Goal: Task Accomplishment & Management: Manage account settings

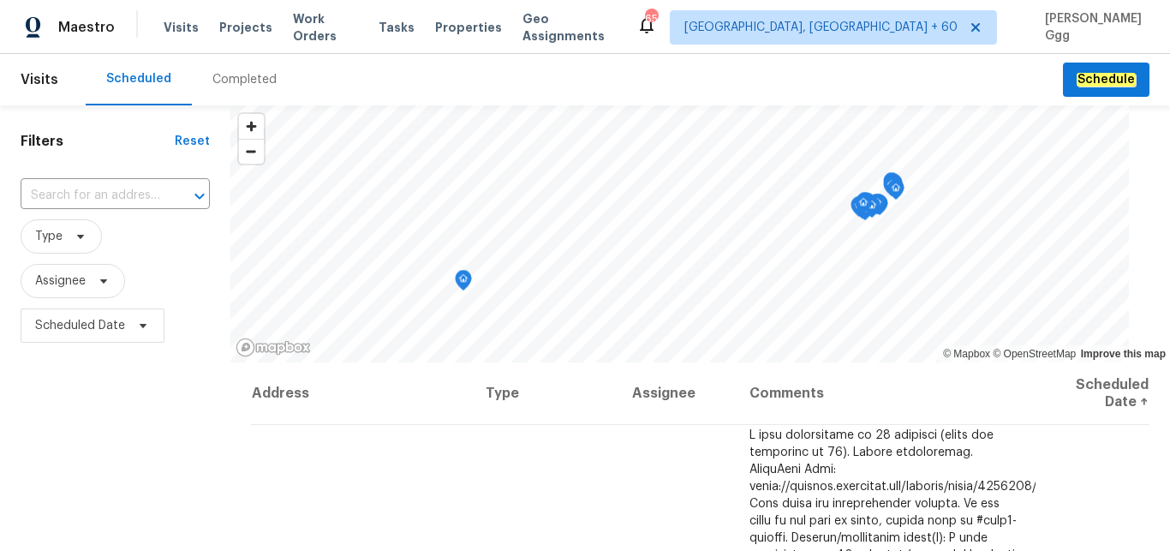
click at [222, 81] on div "Completed" at bounding box center [244, 79] width 64 height 17
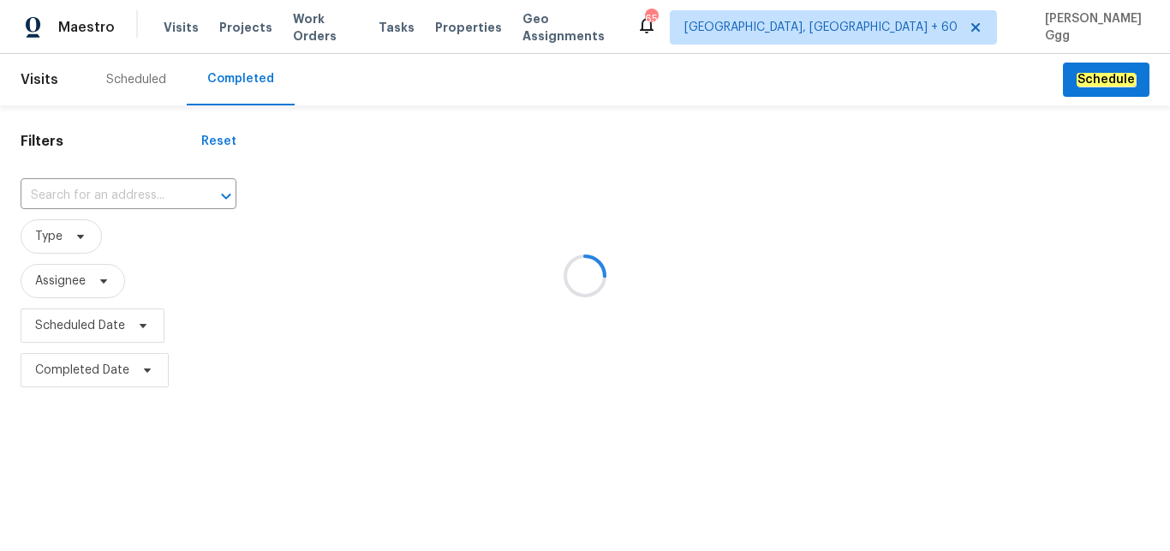
click at [46, 198] on div at bounding box center [585, 275] width 1170 height 551
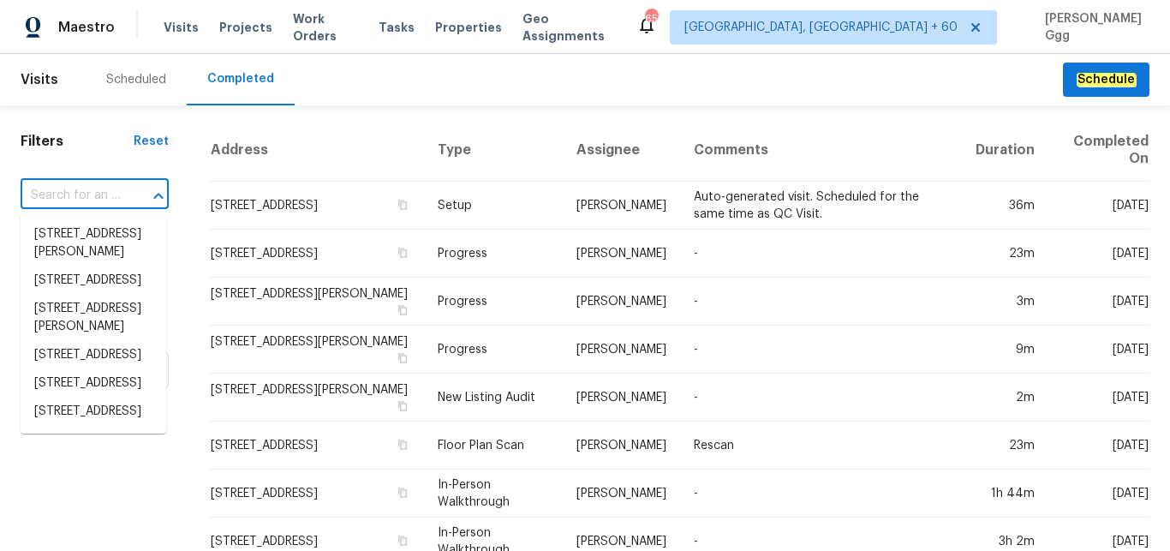
click at [44, 194] on input "text" at bounding box center [71, 195] width 100 height 27
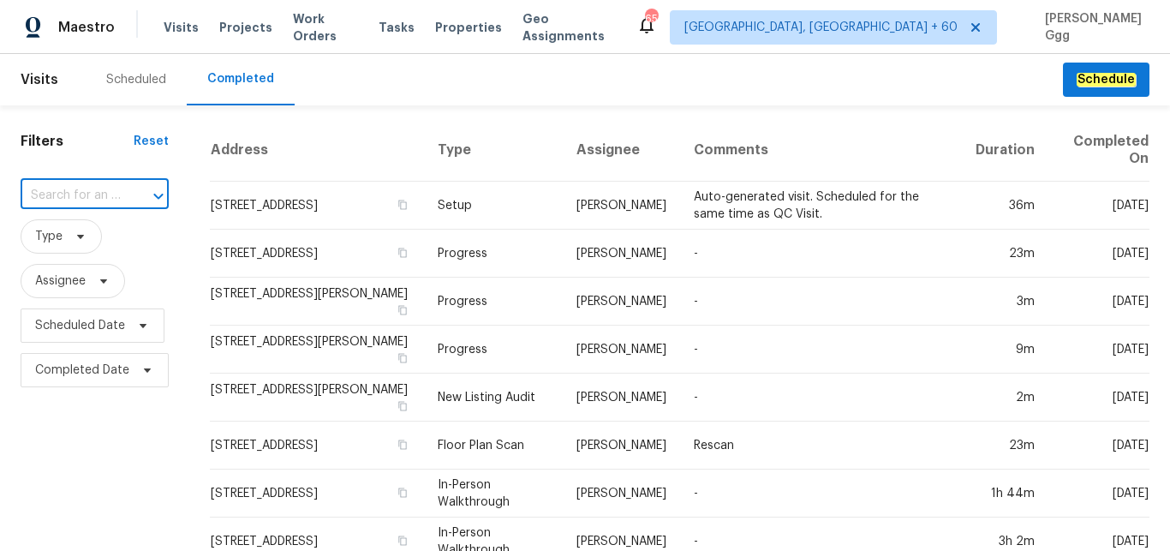
paste input "[STREET_ADDRESS][PERSON_NAME]"
type input "[STREET_ADDRESS][PERSON_NAME]"
click at [91, 253] on li "[STREET_ADDRESS][PERSON_NAME]" at bounding box center [94, 243] width 146 height 46
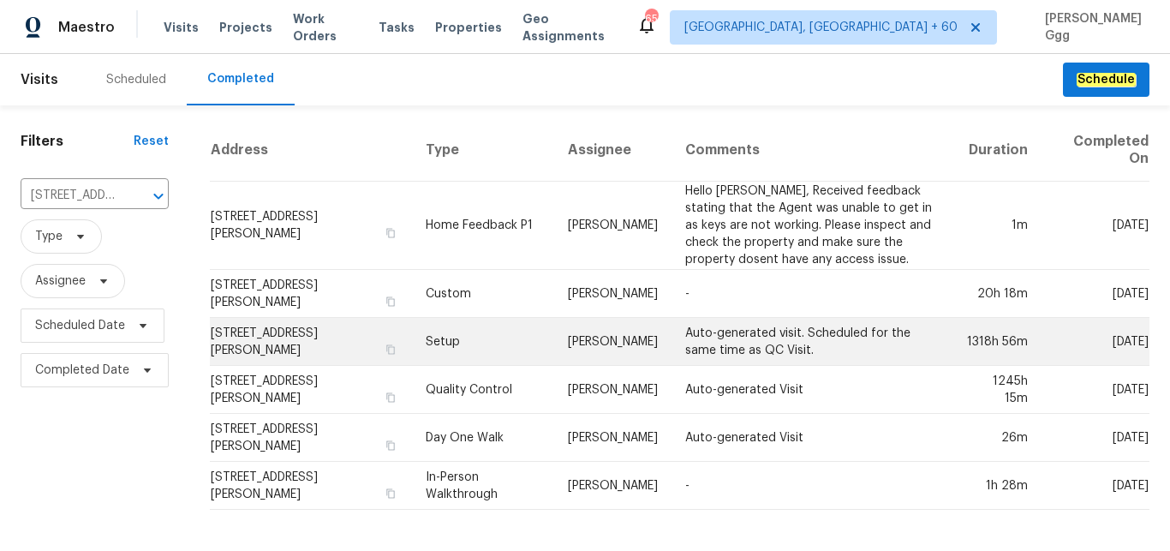
click at [419, 349] on td "Setup" at bounding box center [483, 342] width 142 height 48
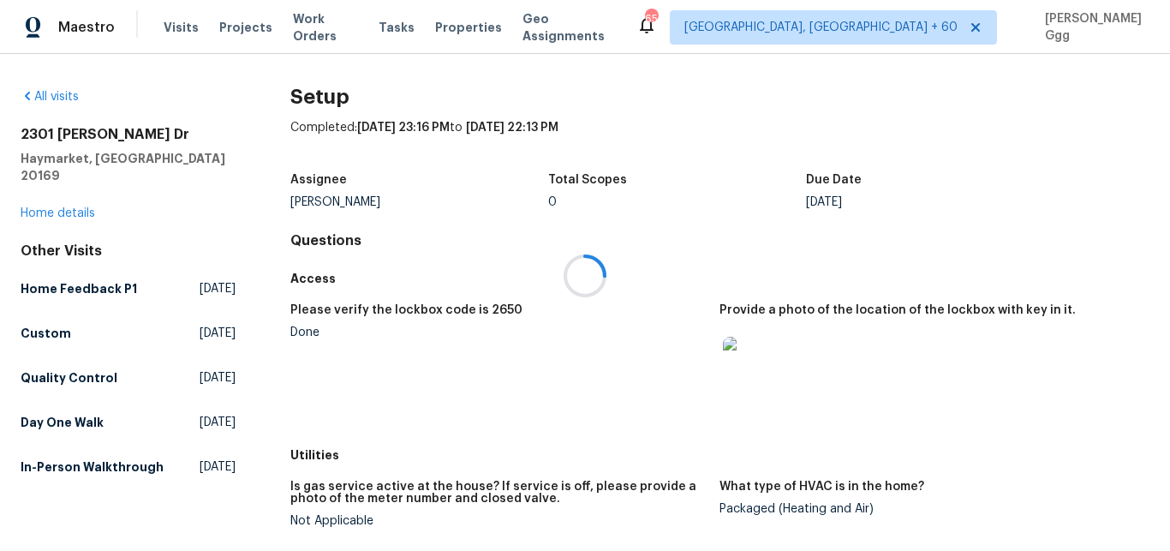
click at [53, 188] on div at bounding box center [585, 275] width 1170 height 551
click at [43, 207] on link "Home details" at bounding box center [58, 213] width 74 height 12
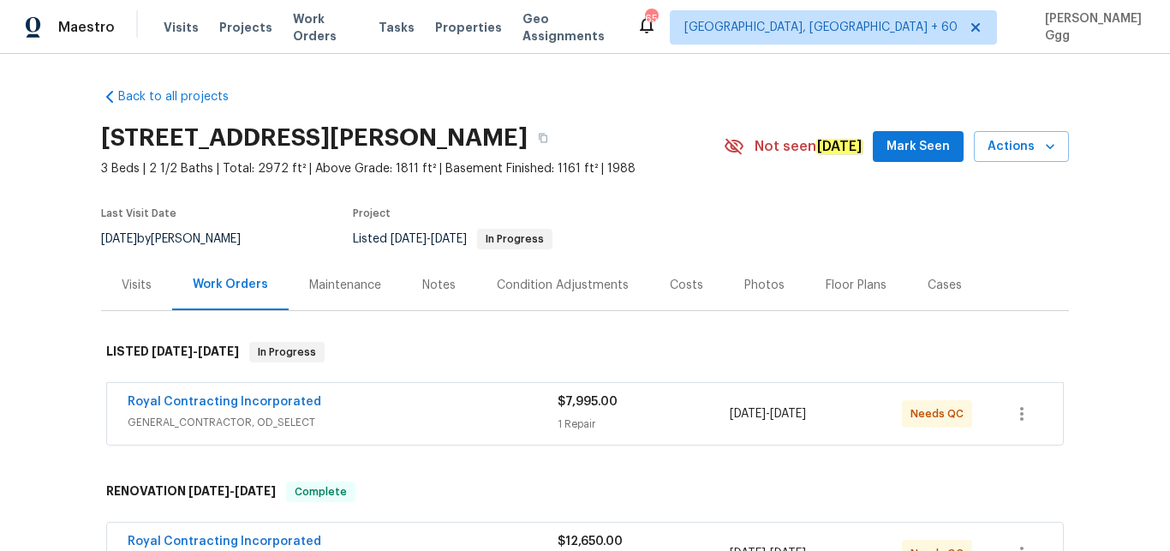
click at [759, 284] on div "Photos" at bounding box center [764, 285] width 40 height 17
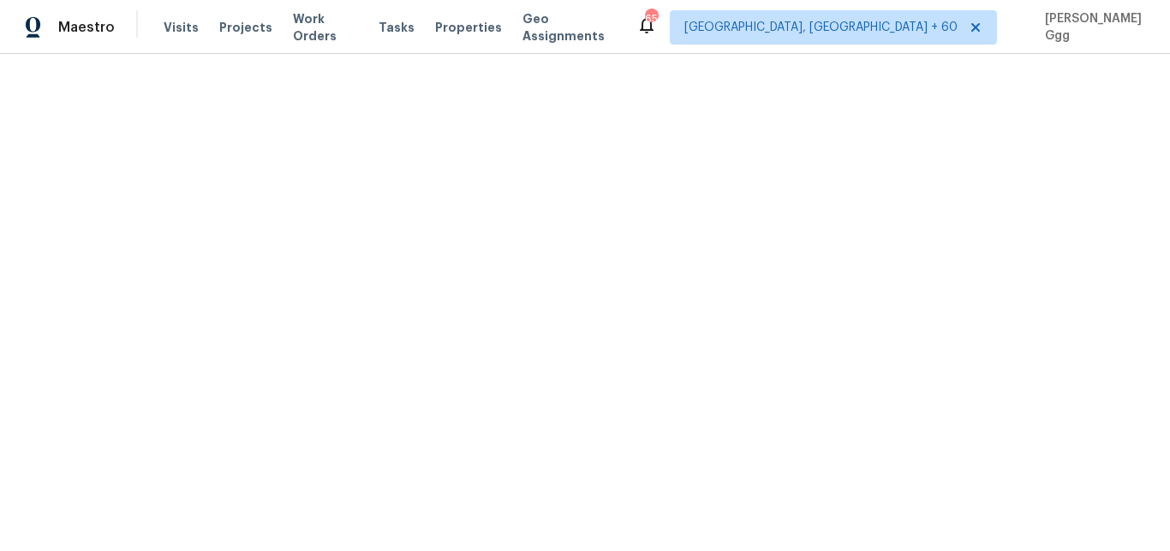
scroll to position [1079, 0]
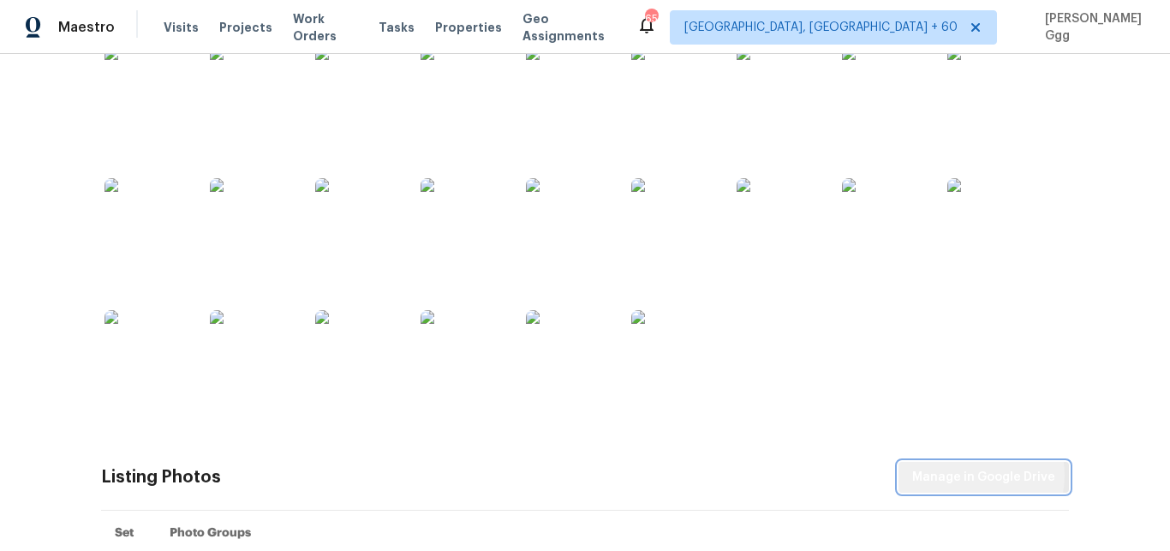
click at [969, 475] on span "Manage in Google Drive" at bounding box center [983, 477] width 143 height 21
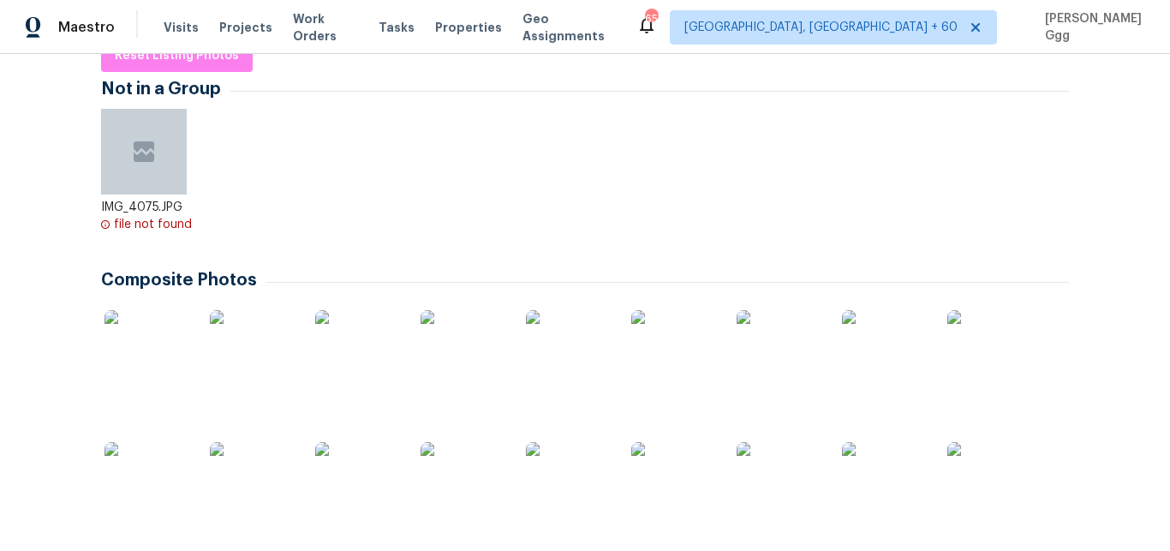
scroll to position [0, 0]
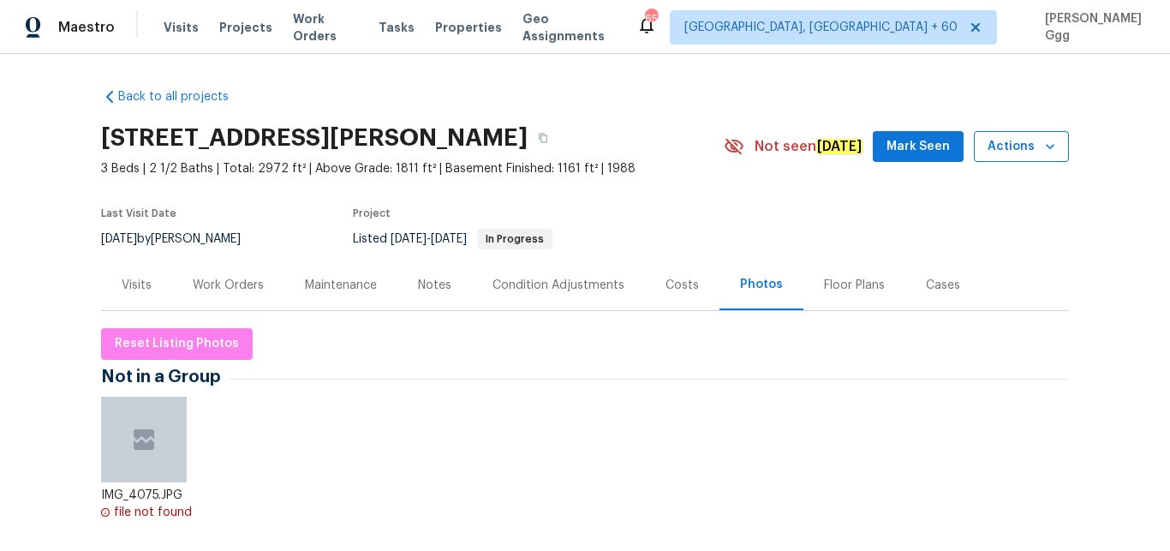
click at [1041, 151] on icon "button" at bounding box center [1049, 146] width 17 height 17
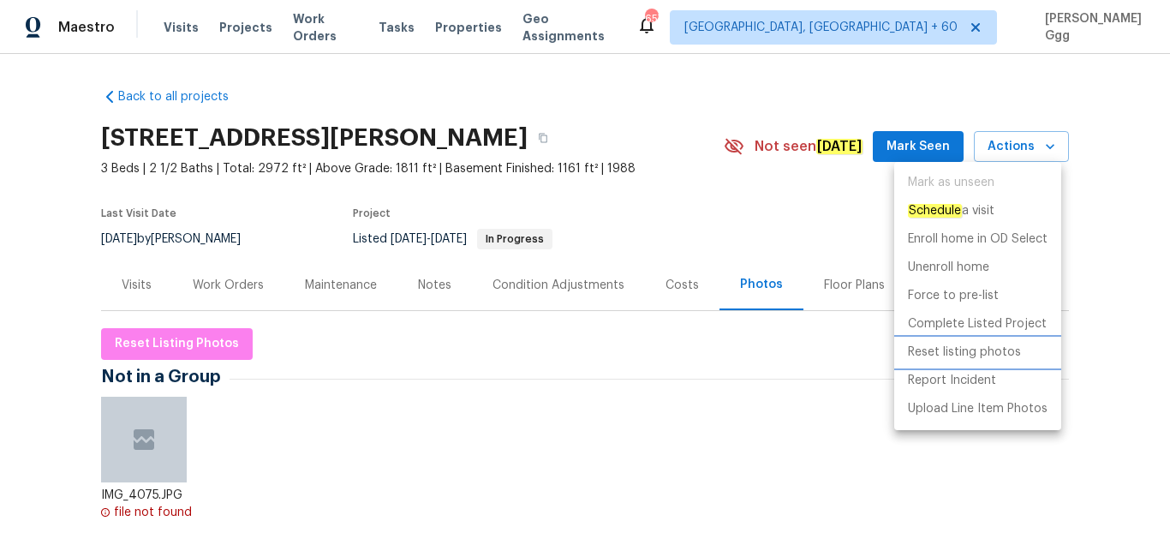
click at [956, 355] on p "Reset listing photos" at bounding box center [964, 352] width 113 height 18
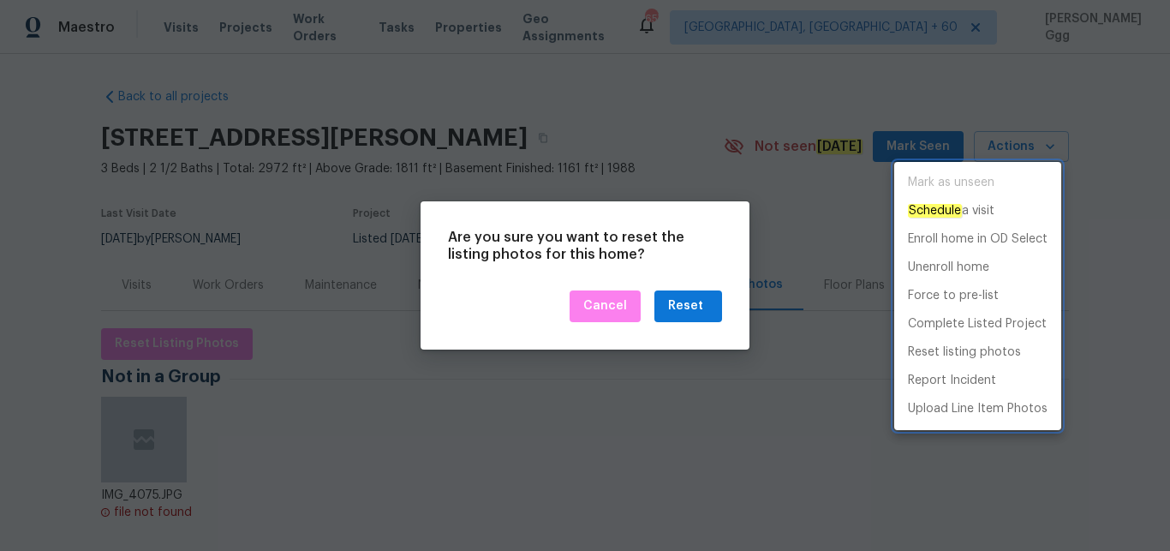
click at [659, 295] on div at bounding box center [585, 275] width 1170 height 551
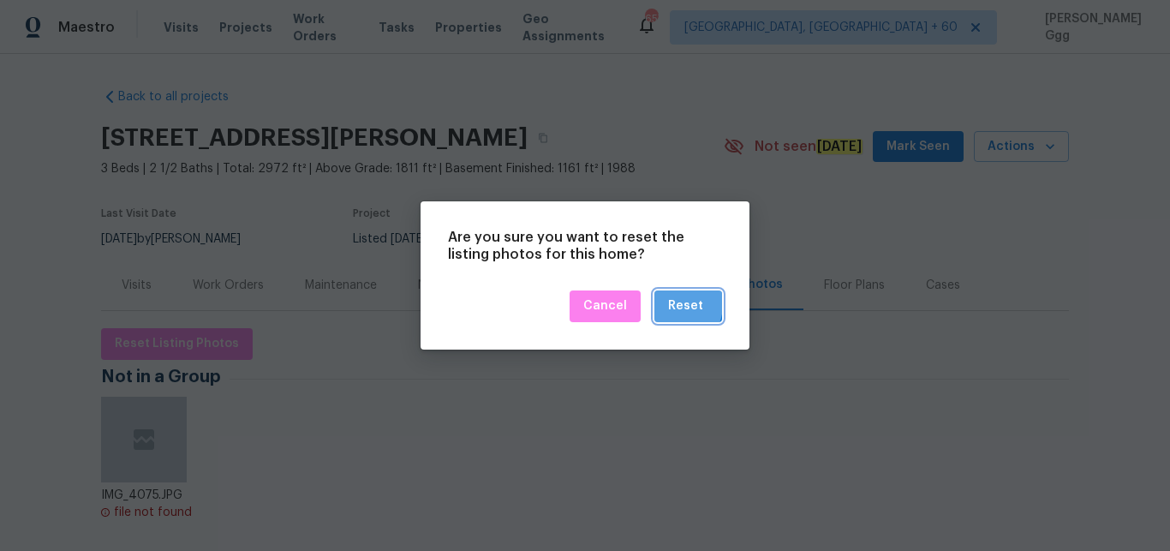
click at [672, 303] on div "Reset" at bounding box center [685, 305] width 35 height 21
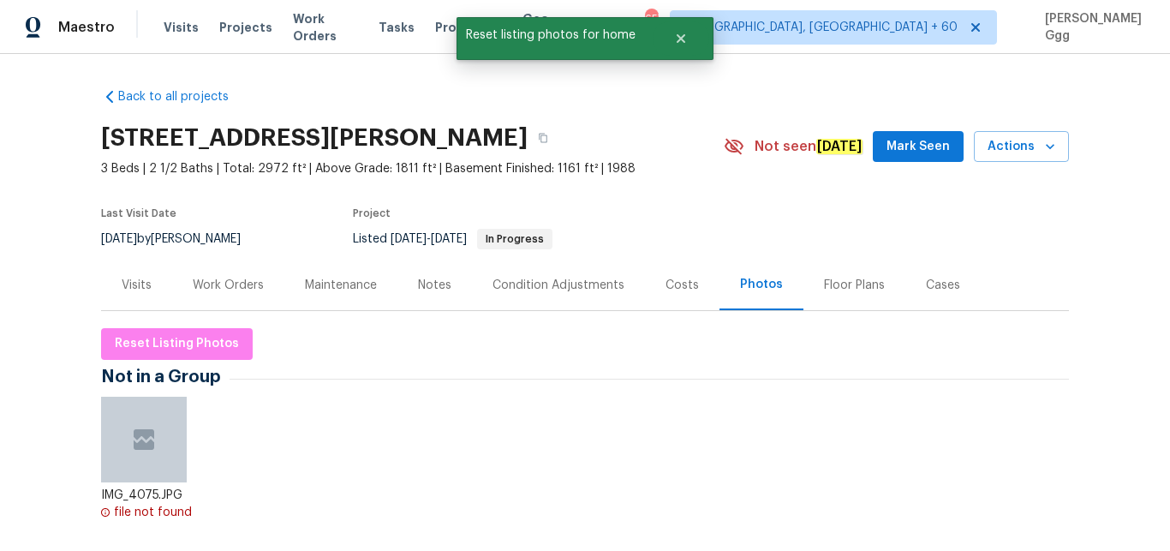
scroll to position [72, 0]
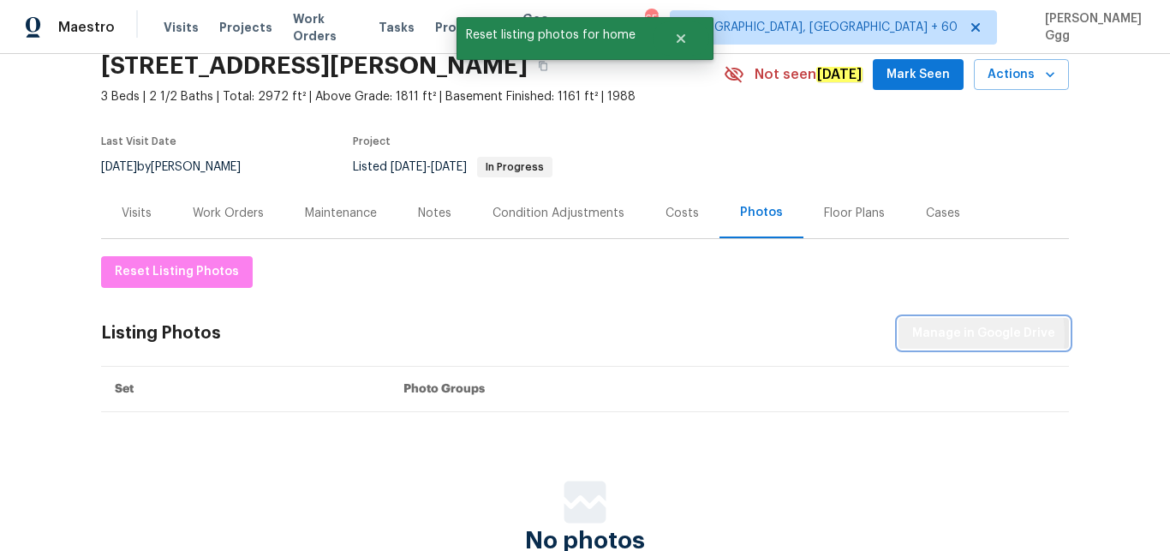
click at [941, 335] on span "Manage in Google Drive" at bounding box center [983, 333] width 143 height 21
